Goal: Navigation & Orientation: Understand site structure

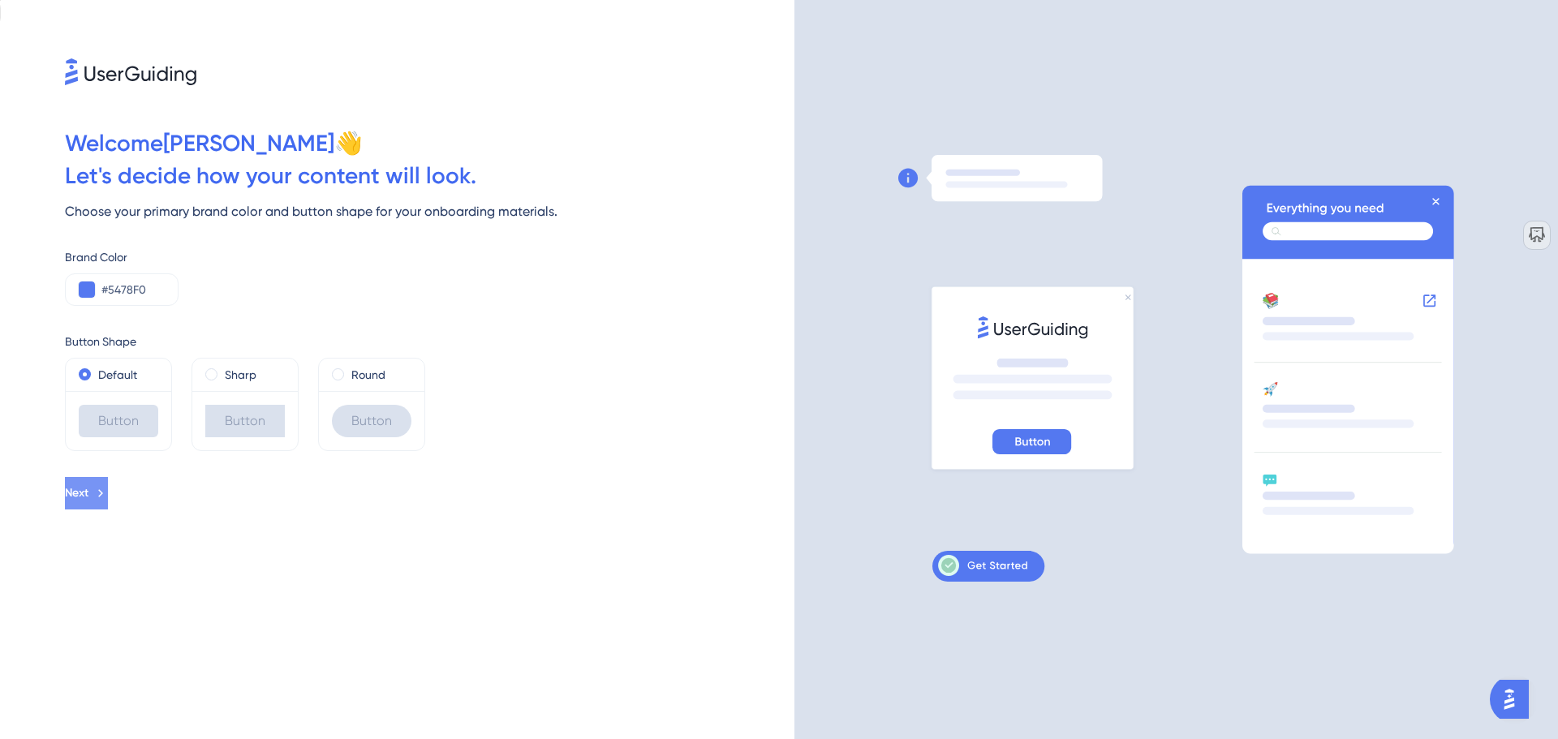
click at [108, 499] on icon at bounding box center [100, 493] width 15 height 15
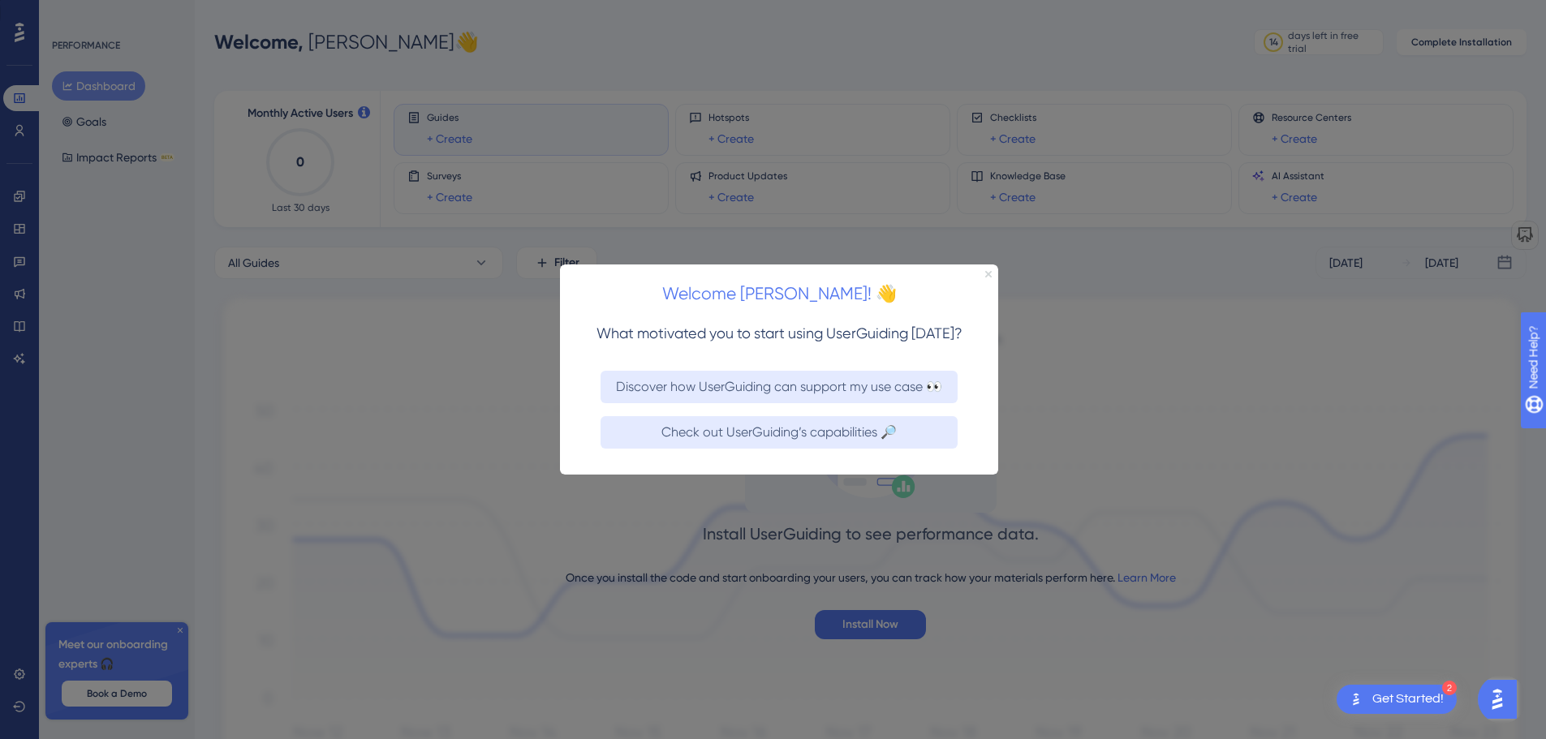
click at [987, 270] on icon "Close Preview" at bounding box center [988, 273] width 6 height 6
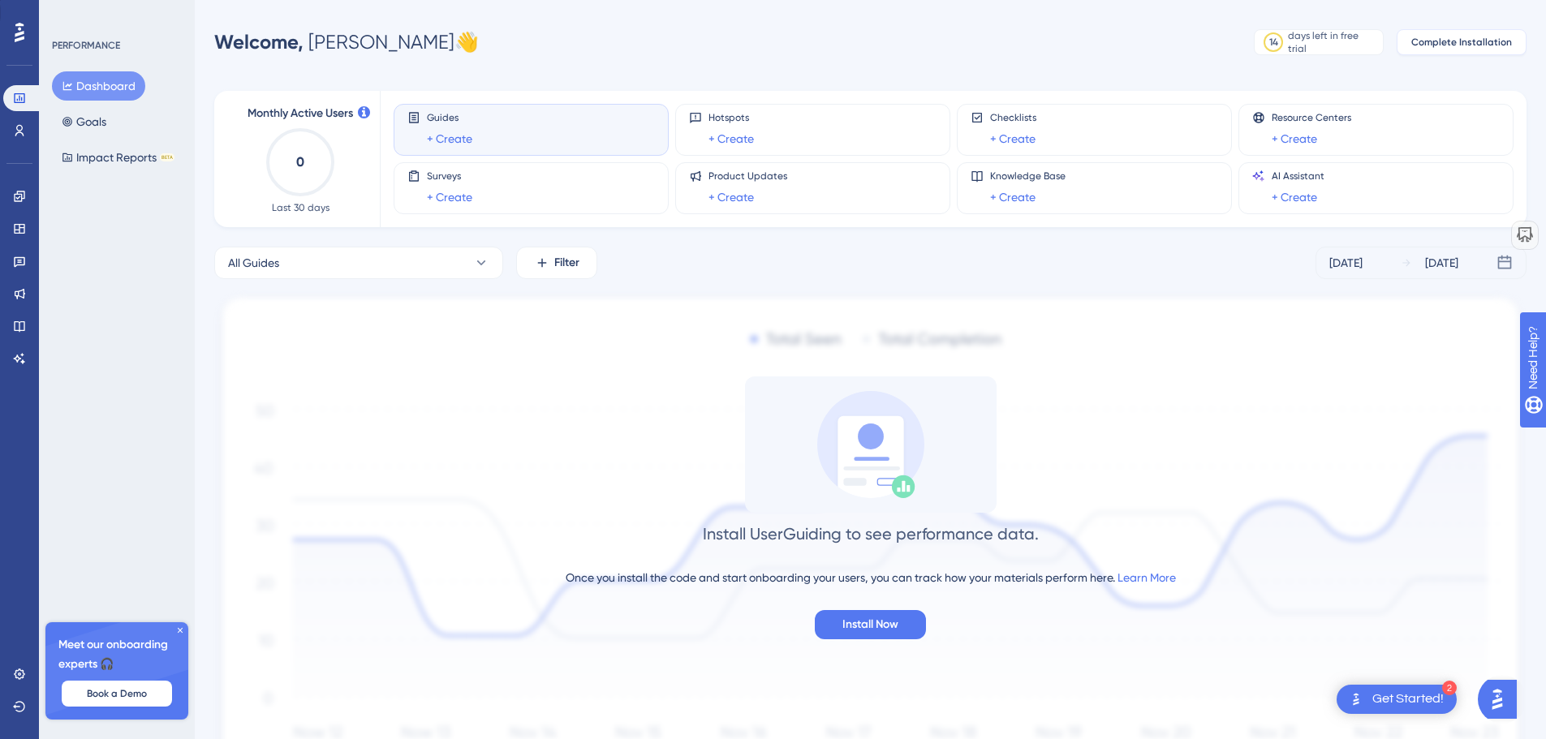
click at [1456, 40] on span "Complete Installation" at bounding box center [1461, 42] width 101 height 13
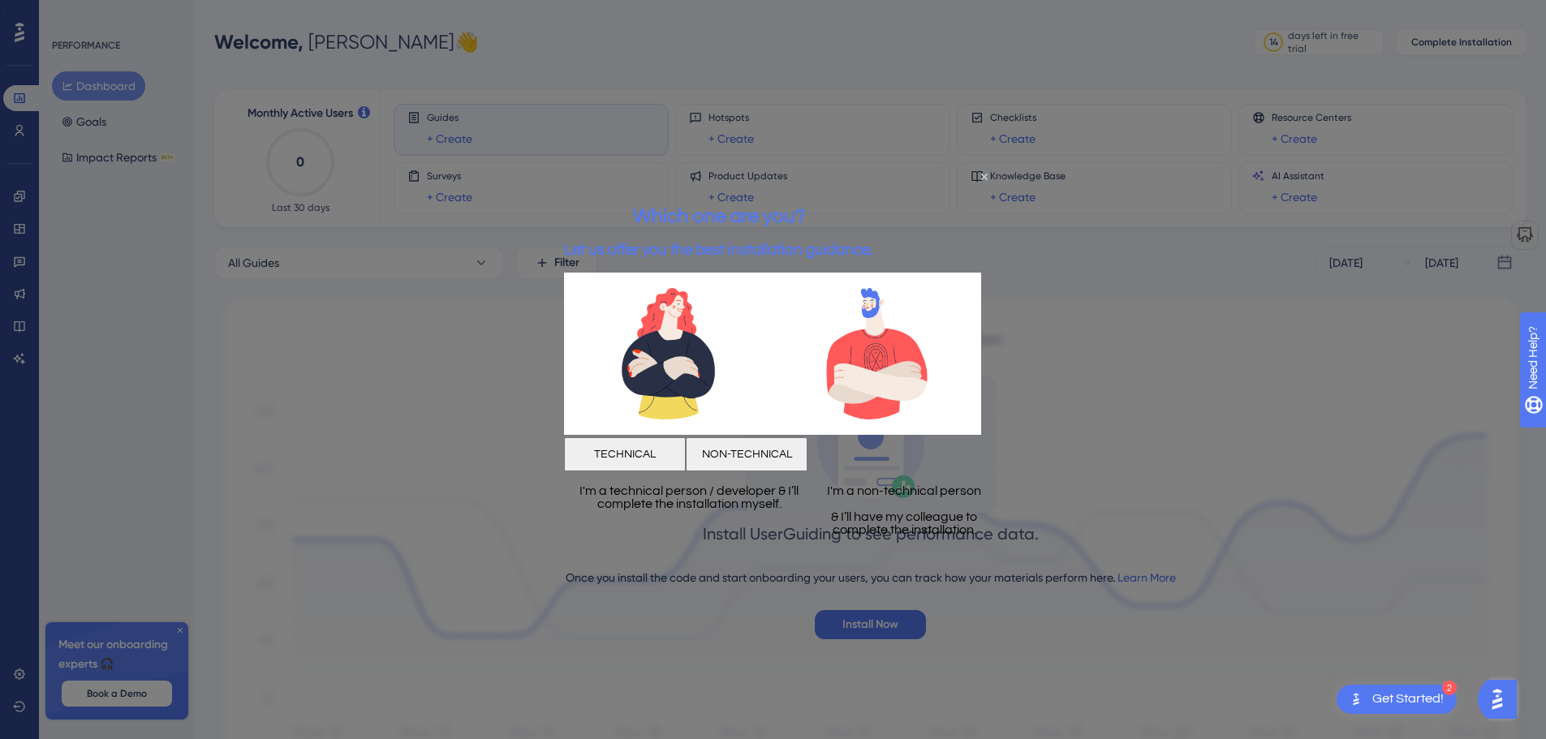
click at [1135, 435] on div at bounding box center [773, 369] width 1546 height 739
click at [981, 176] on icon "Close Preview" at bounding box center [984, 177] width 6 height 6
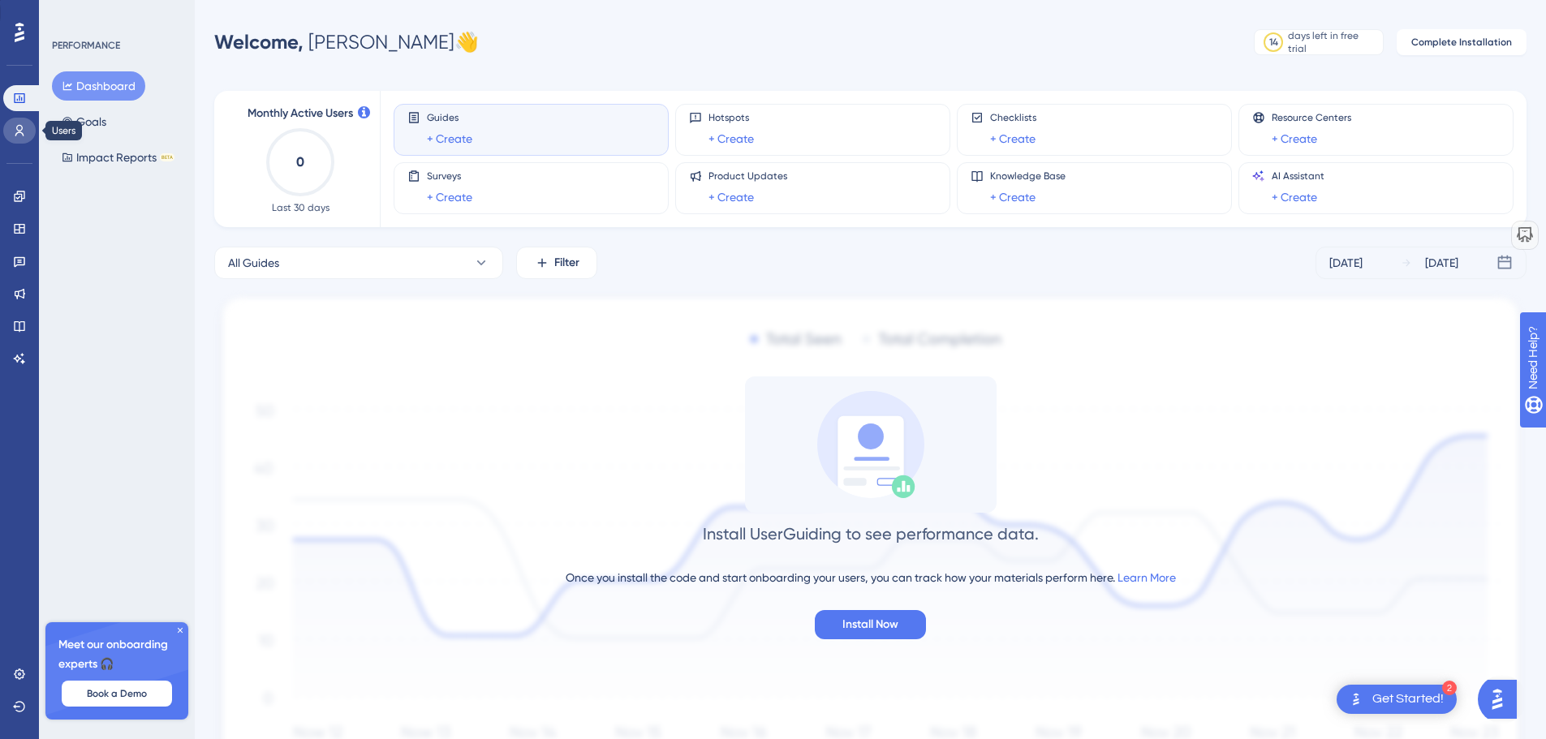
click at [19, 131] on icon at bounding box center [19, 130] width 13 height 13
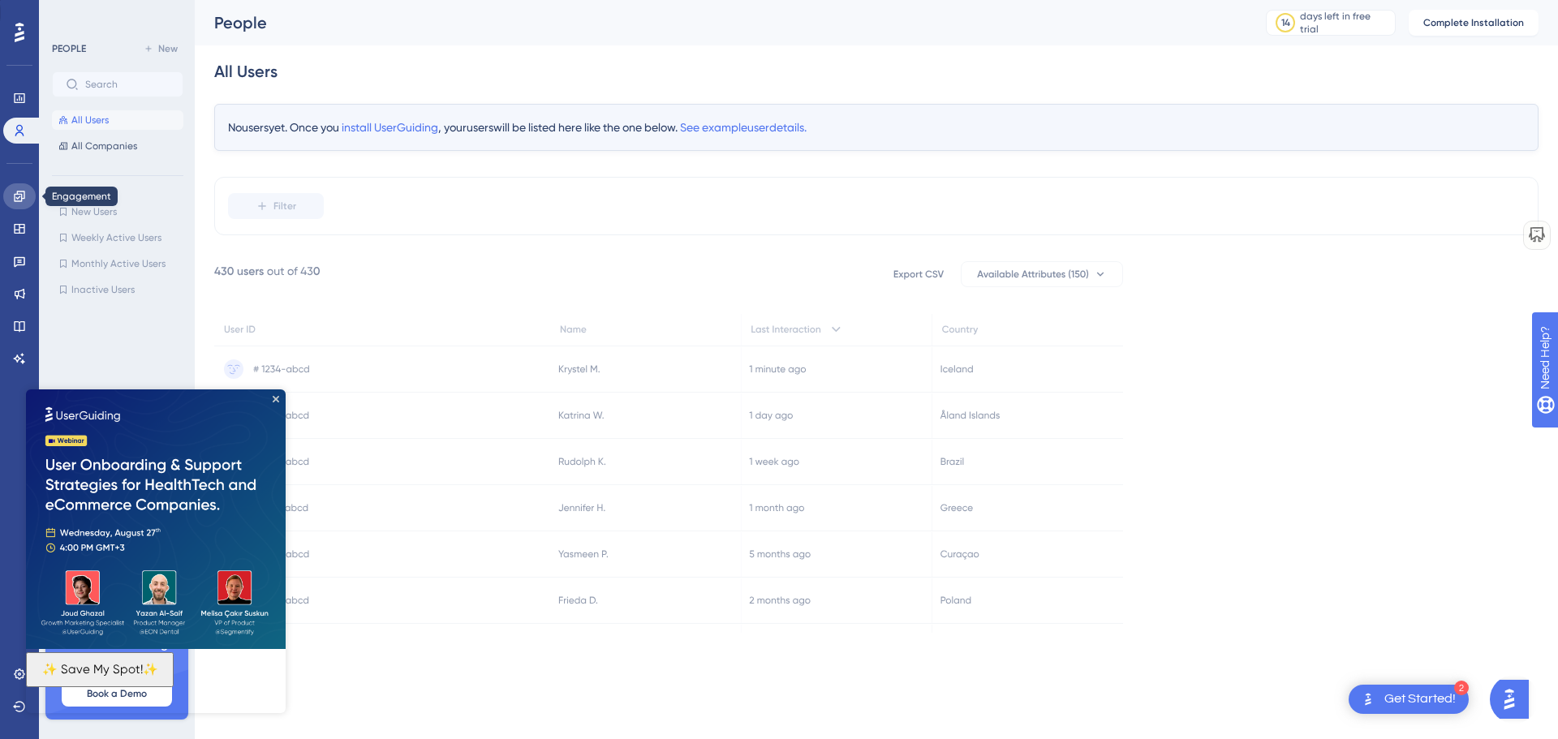
drag, startPoint x: 17, startPoint y: 225, endPoint x: 19, endPoint y: 199, distance: 26.0
click at [19, 199] on icon at bounding box center [19, 196] width 13 height 13
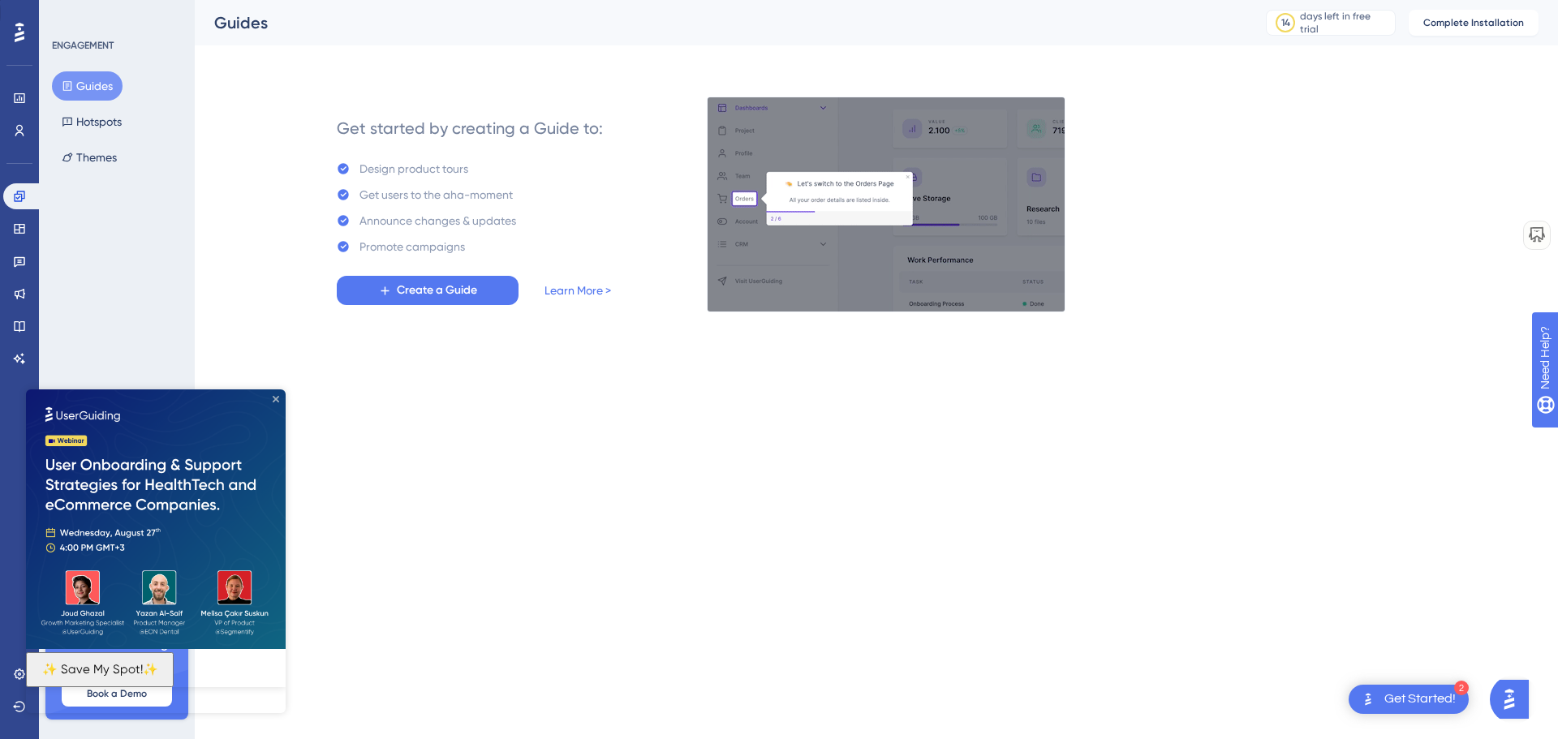
click at [277, 400] on icon "Close Preview" at bounding box center [276, 399] width 6 height 6
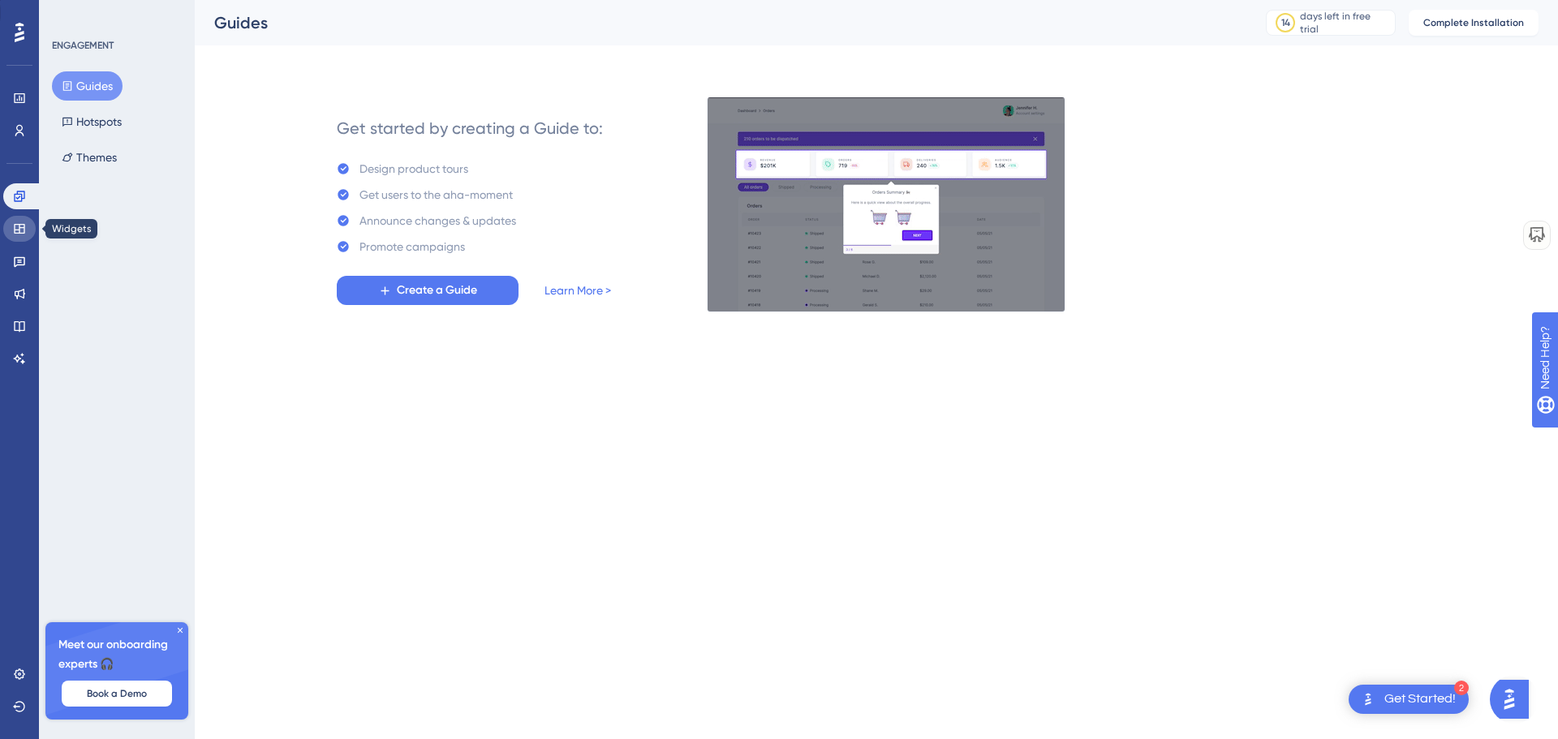
click at [18, 230] on icon at bounding box center [19, 229] width 11 height 10
